Goal: Task Accomplishment & Management: Manage account settings

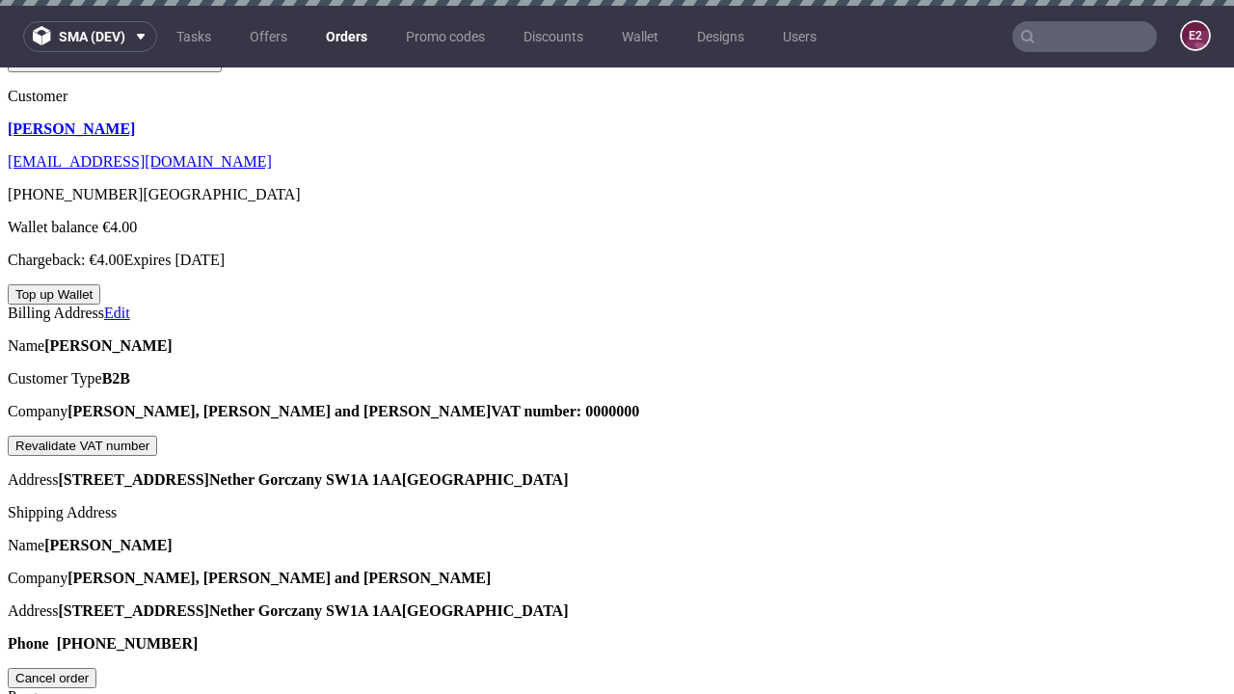
scroll to position [490, 0]
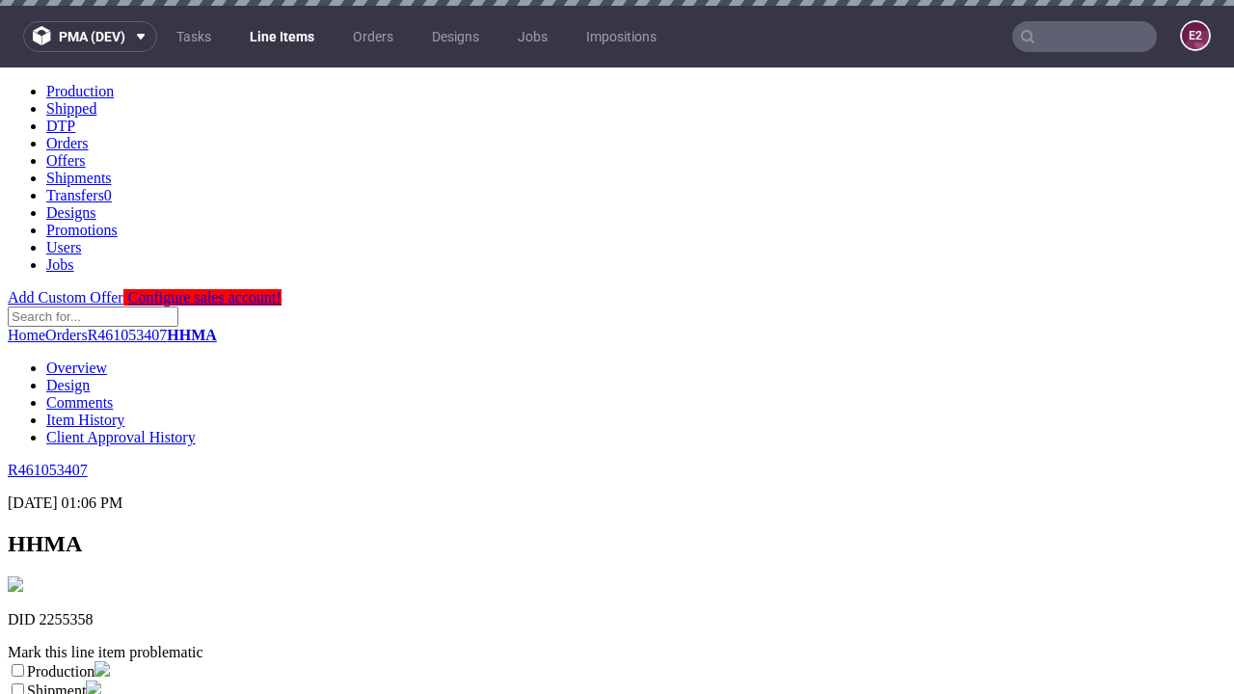
scroll to position [6, 0]
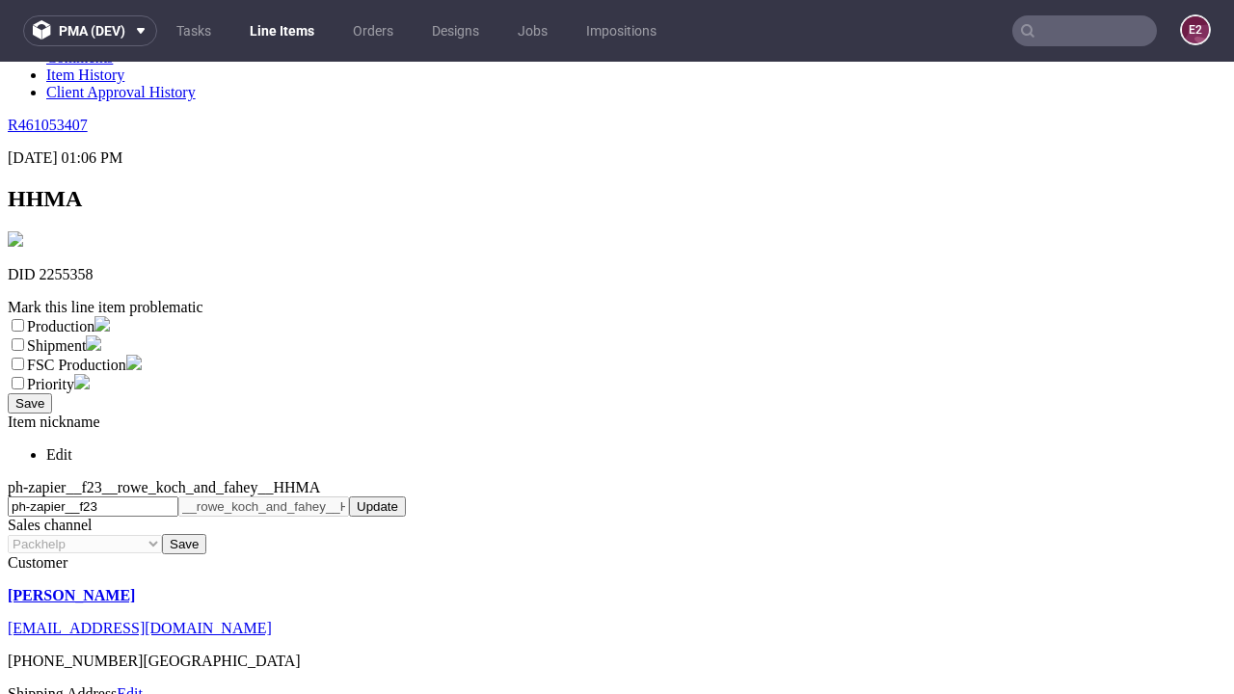
select select "dtp_ca_needed"
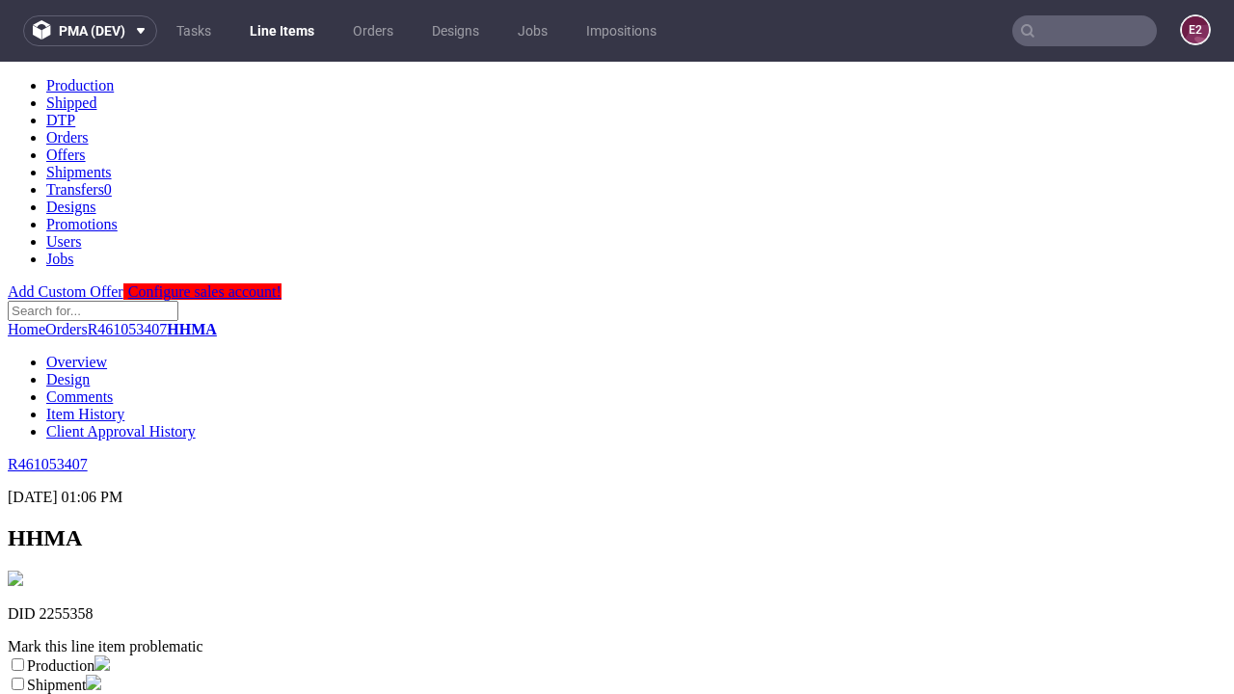
scroll to position [0, 0]
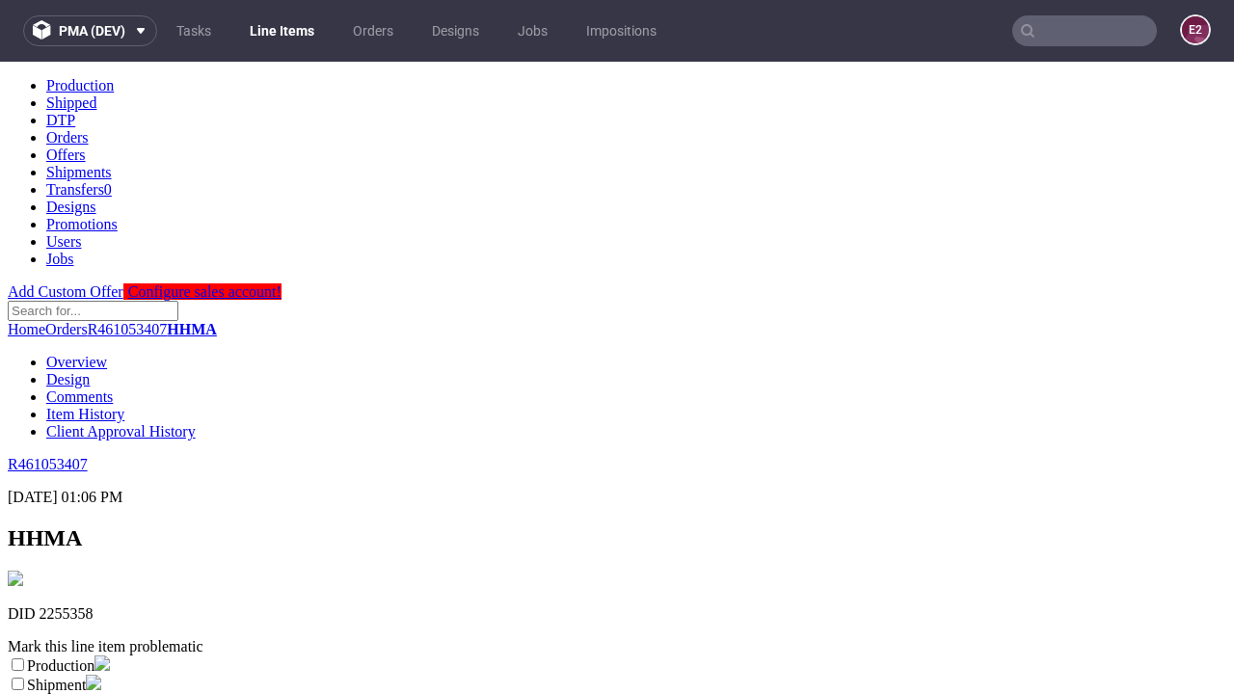
checkbox input "true"
